Goal: Information Seeking & Learning: Find specific fact

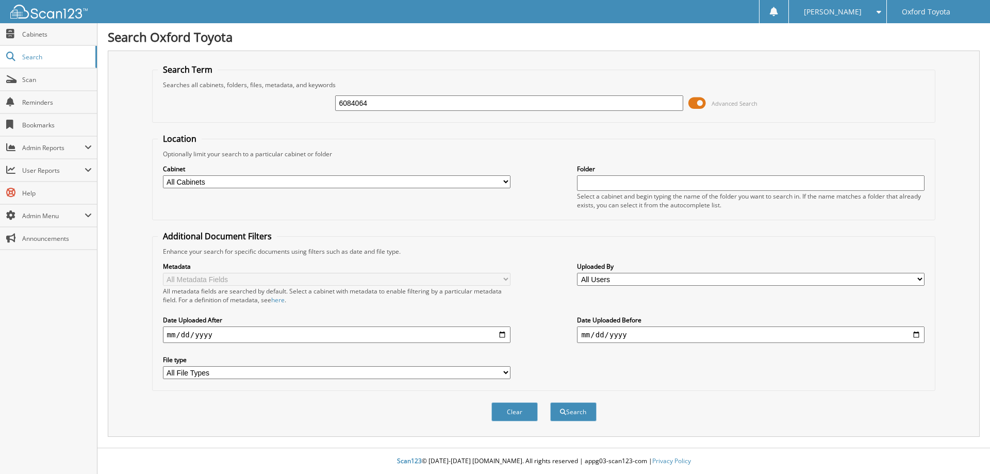
type input "6084064"
click at [550, 402] on button "Search" at bounding box center [573, 411] width 46 height 19
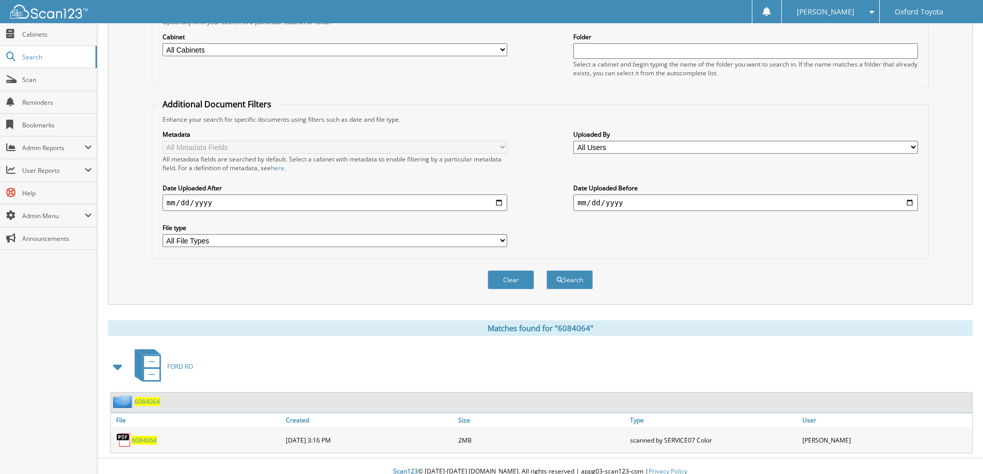
scroll to position [143, 0]
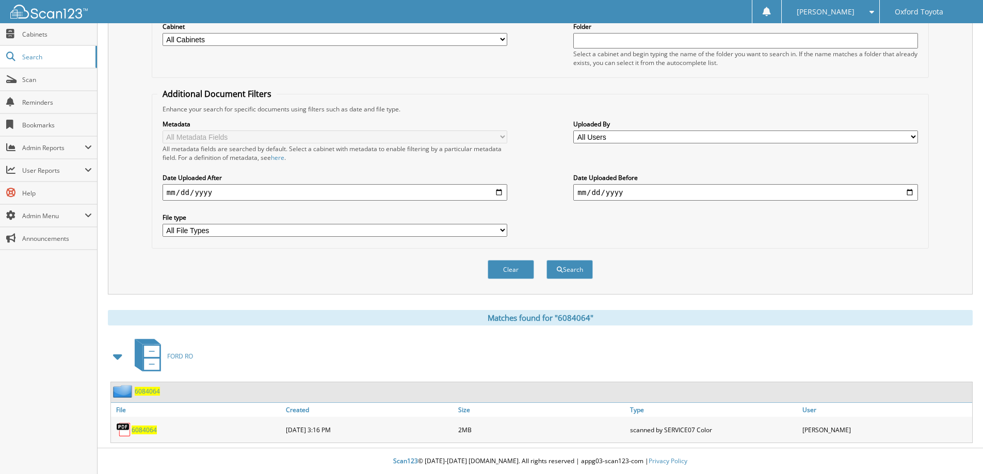
click at [133, 429] on span "6084064" at bounding box center [144, 430] width 25 height 9
click at [55, 81] on span "Scan" at bounding box center [57, 79] width 70 height 9
